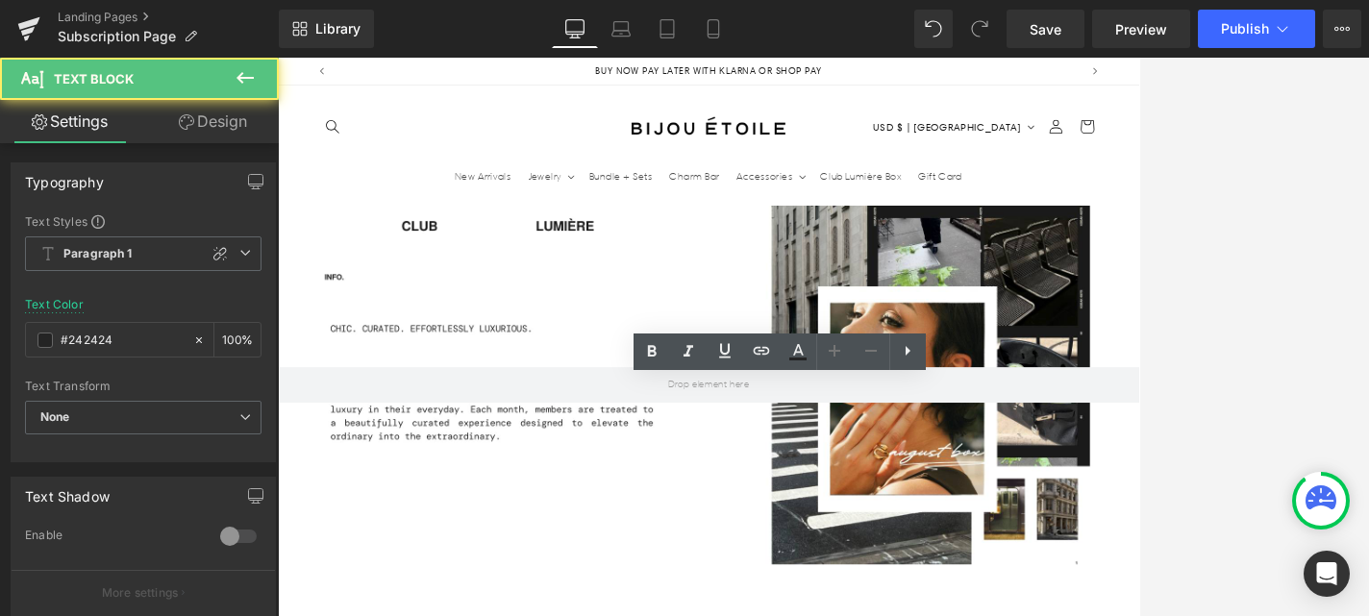
scroll to position [0, 0]
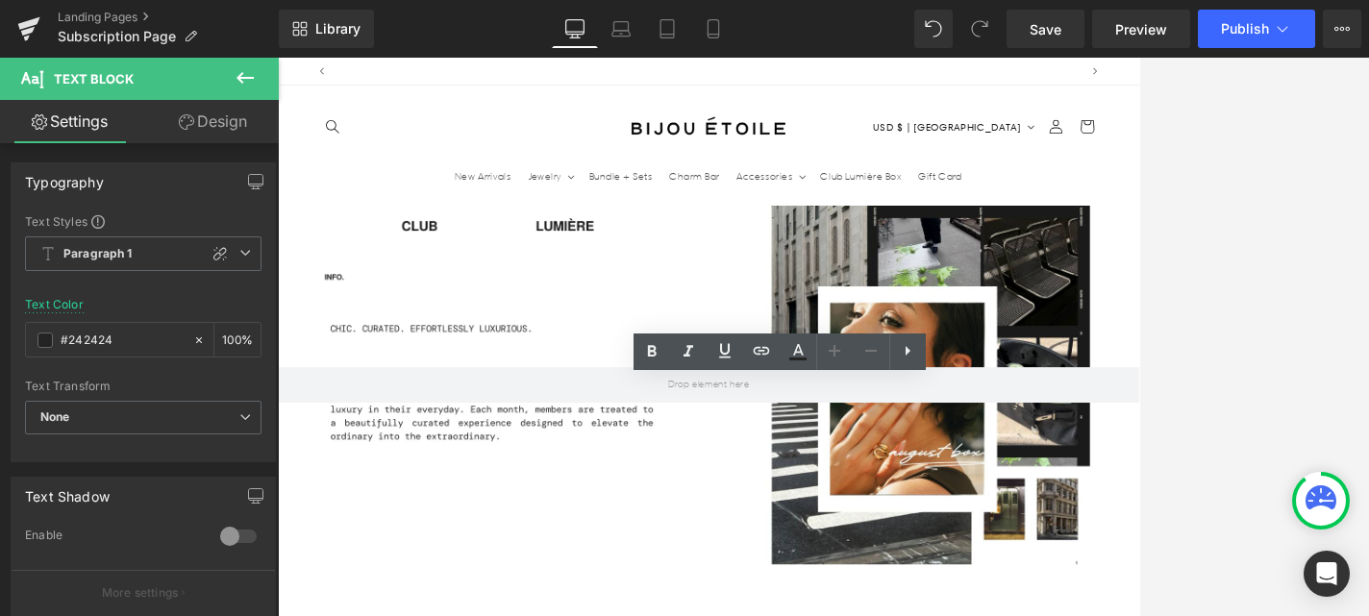
scroll to position [0, 1010]
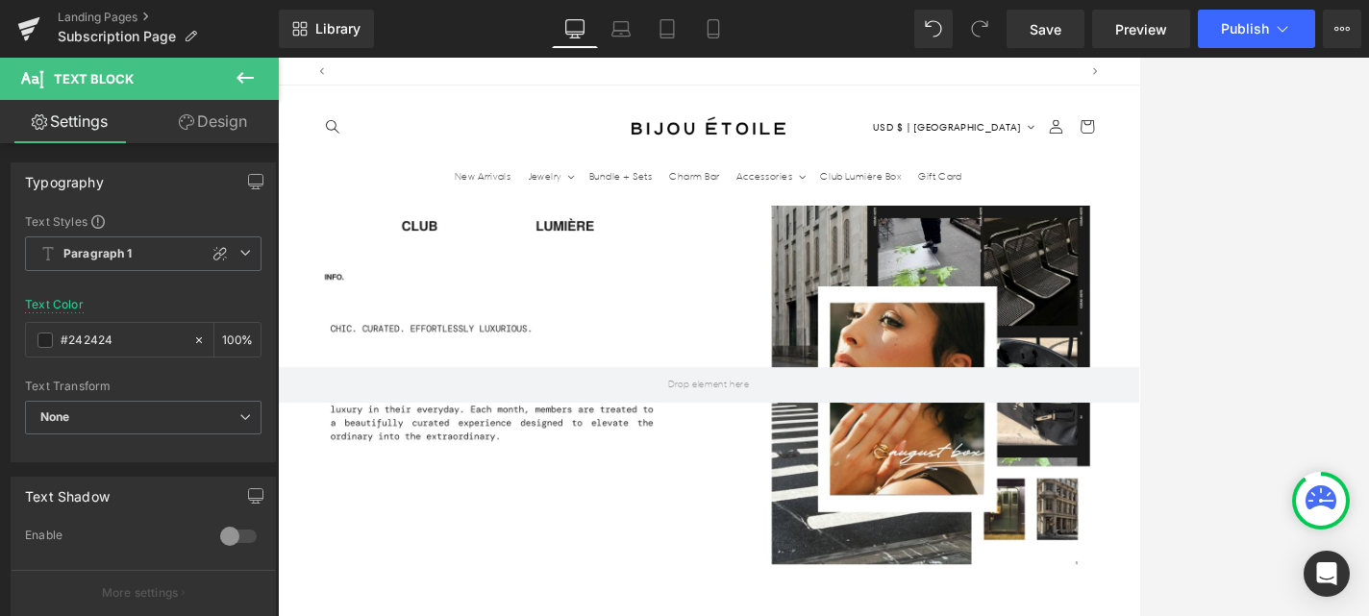
scroll to position [0, 0]
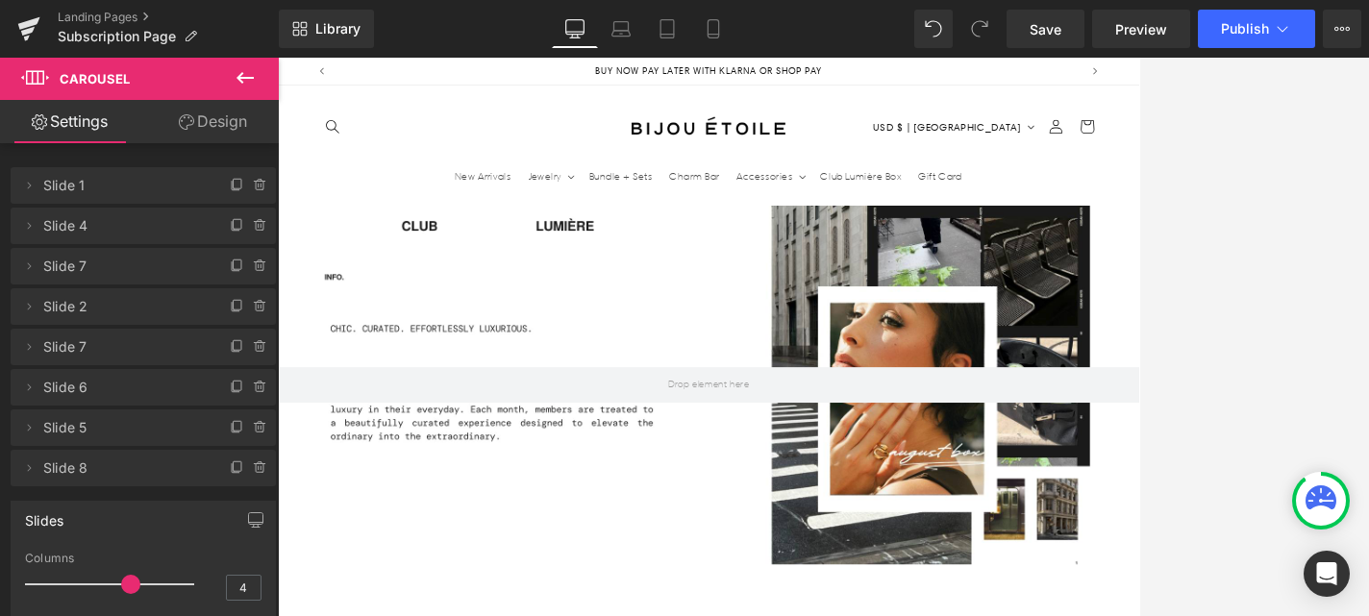
scroll to position [3033, 0]
click at [1046, 20] on span "Save" at bounding box center [1046, 29] width 32 height 20
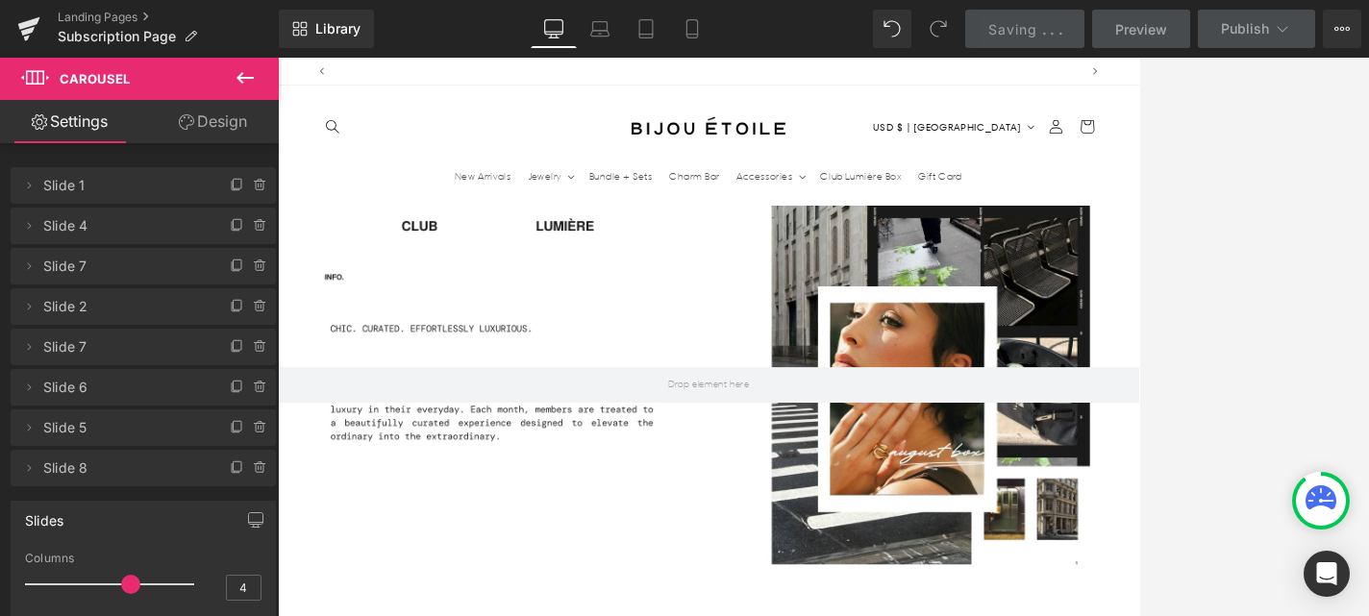
scroll to position [0, 0]
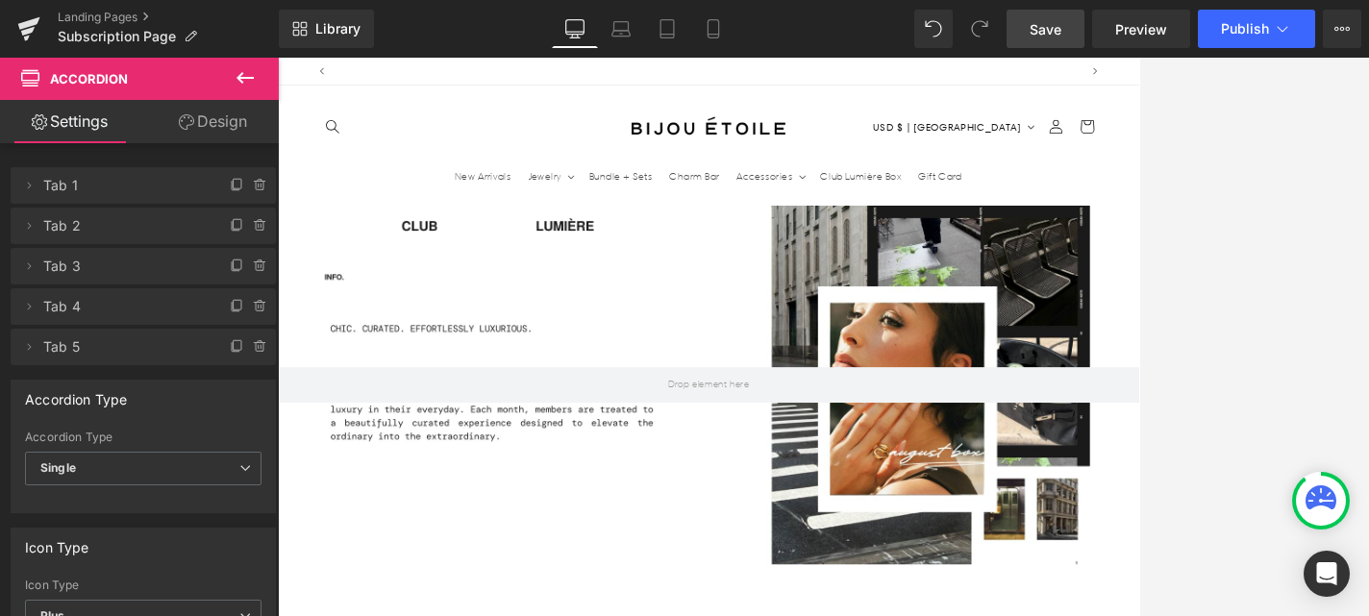
scroll to position [0, 0]
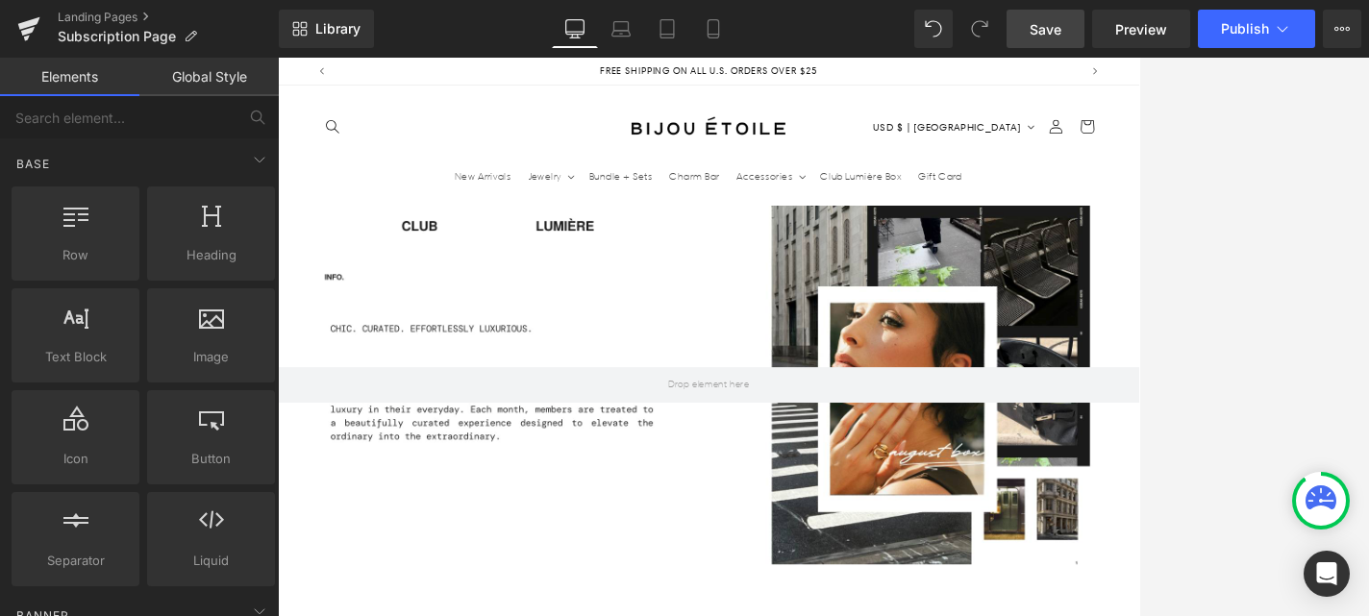
click at [1221, 310] on div at bounding box center [823, 337] width 1091 height 559
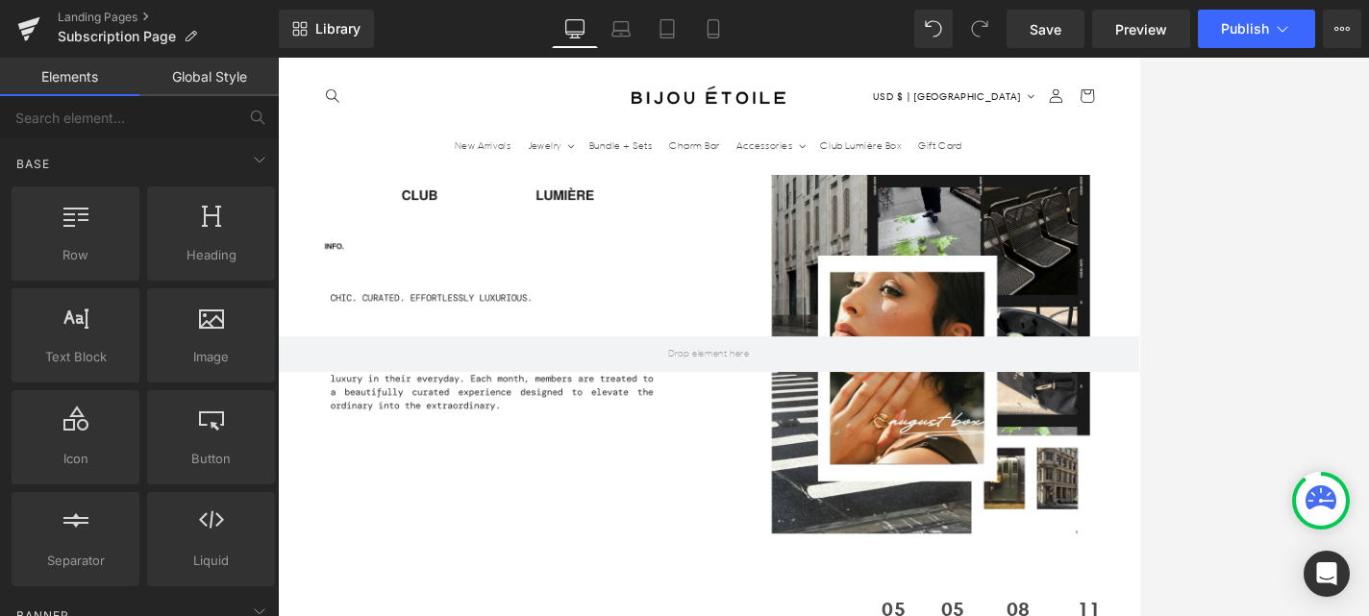
scroll to position [0, 0]
